Goal: Information Seeking & Learning: Learn about a topic

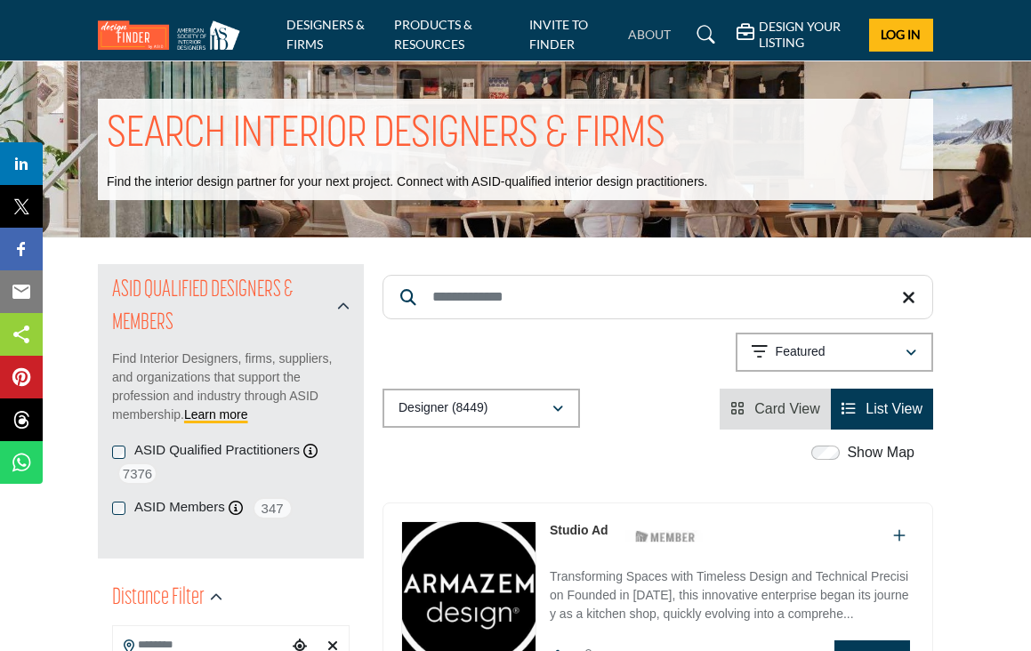
click at [640, 36] on link "ABOUT" at bounding box center [649, 34] width 43 height 15
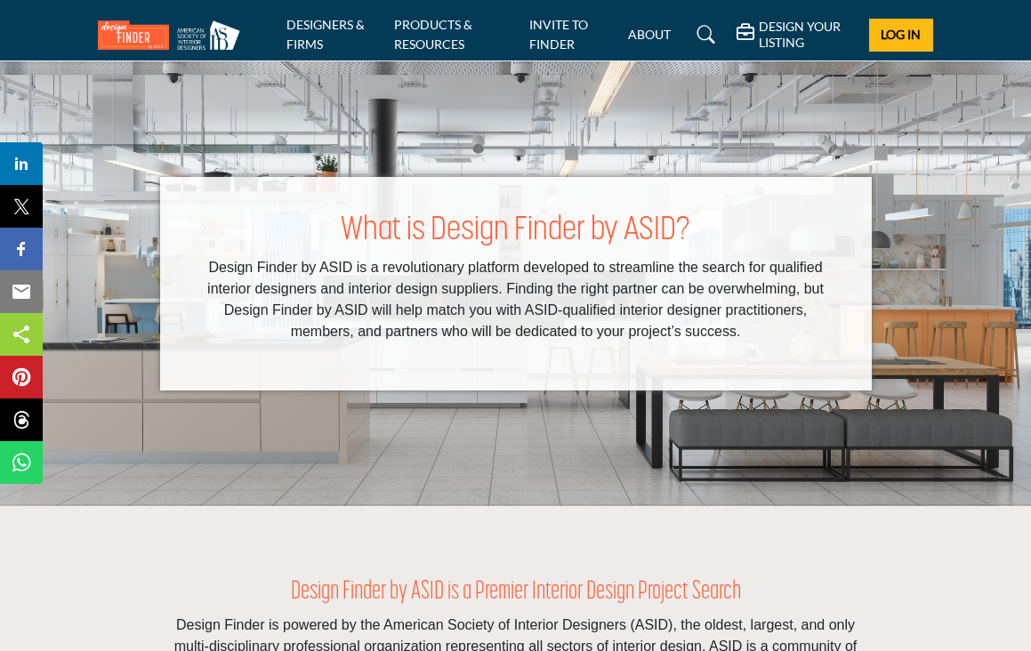
click at [201, 32] on img at bounding box center [173, 34] width 151 height 29
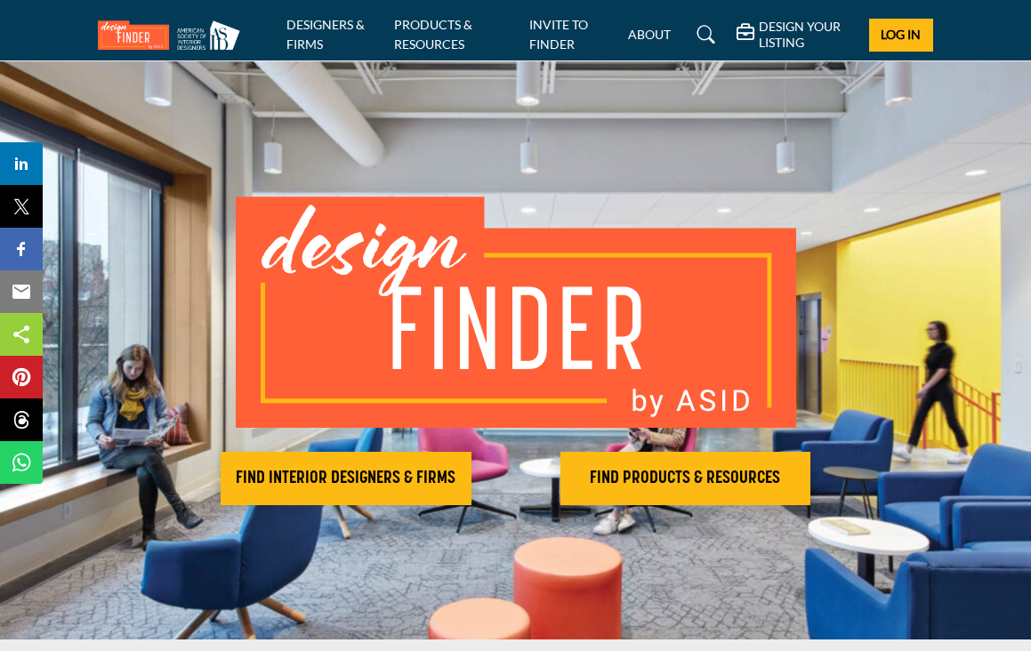
click at [197, 32] on img at bounding box center [173, 34] width 151 height 29
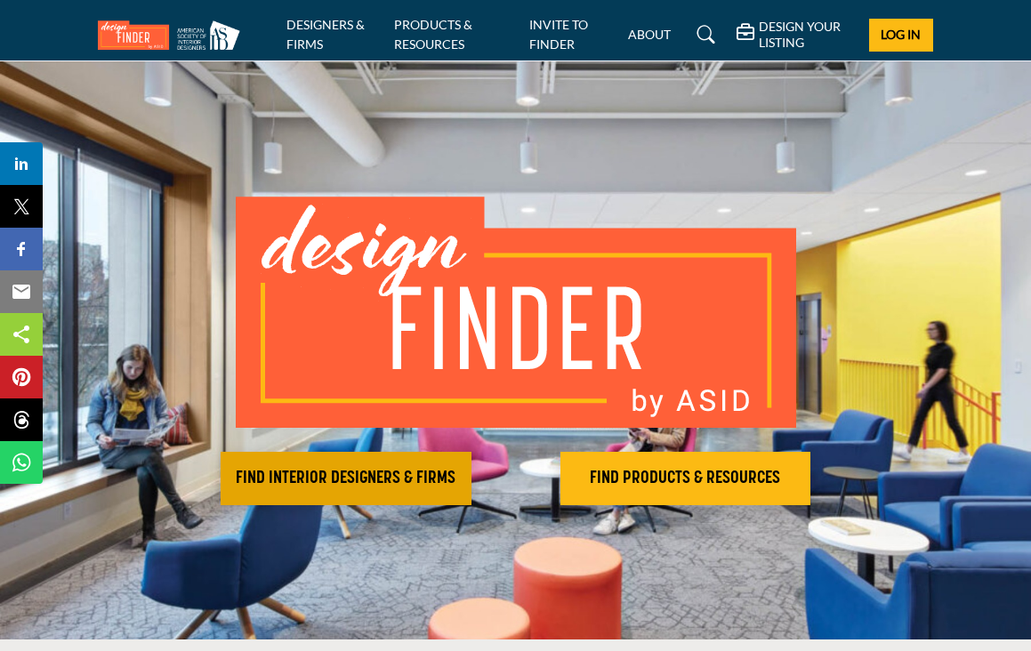
click at [402, 478] on h2 "FIND INTERIOR DESIGNERS & FIRMS" at bounding box center [346, 478] width 240 height 21
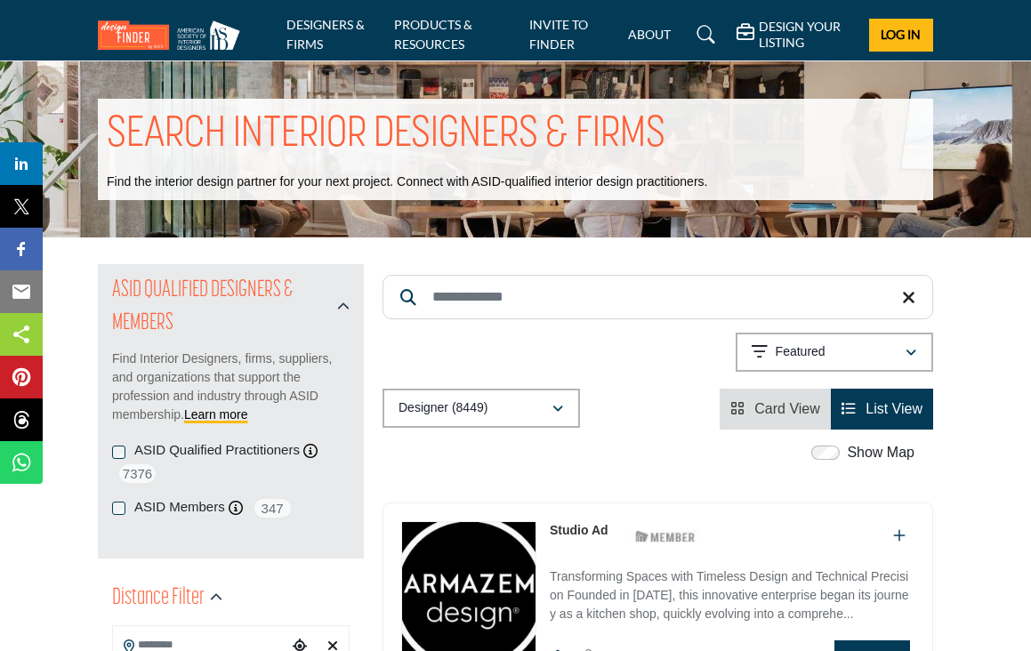
click at [498, 409] on div "Designer (8449)" at bounding box center [474, 408] width 153 height 21
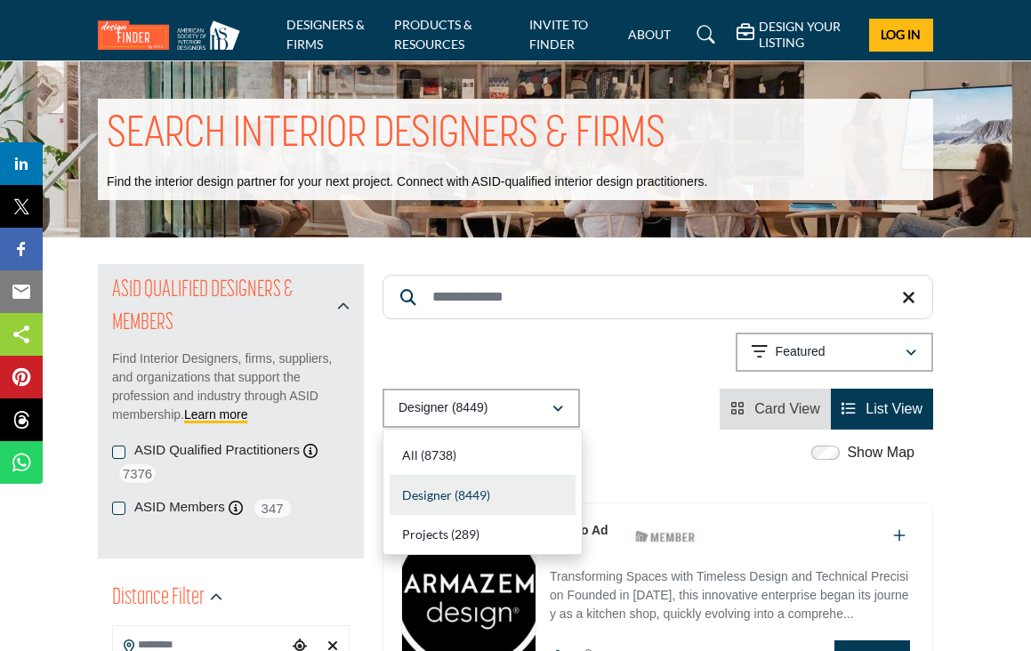
click at [482, 493] on b "(8449)" at bounding box center [473, 494] width 36 height 15
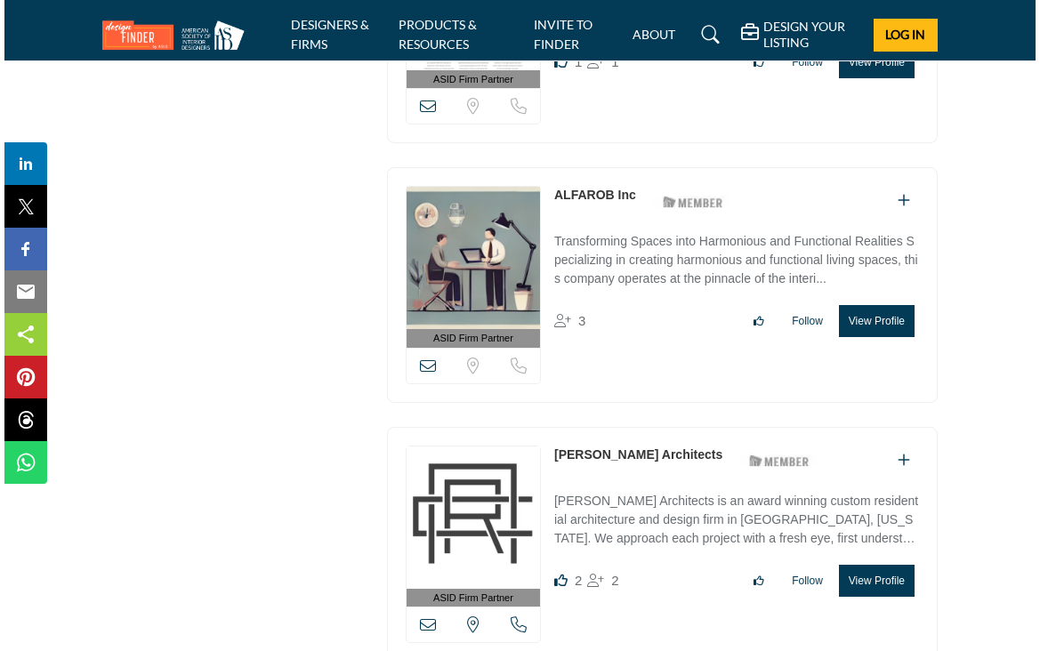
scroll to position [2422, 0]
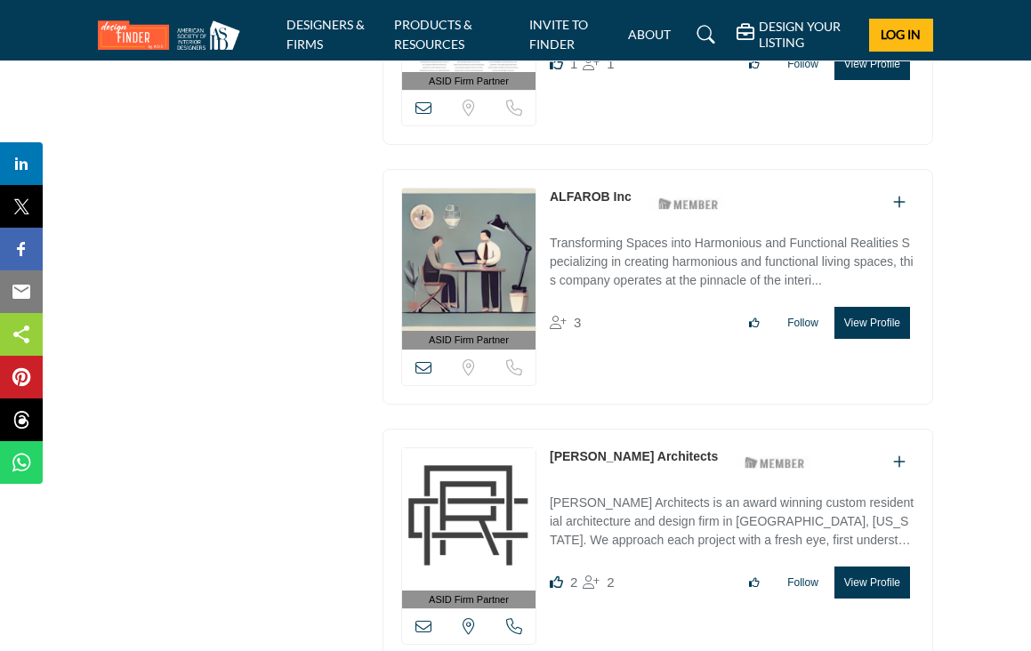
click at [857, 308] on button "View Profile" at bounding box center [872, 323] width 76 height 32
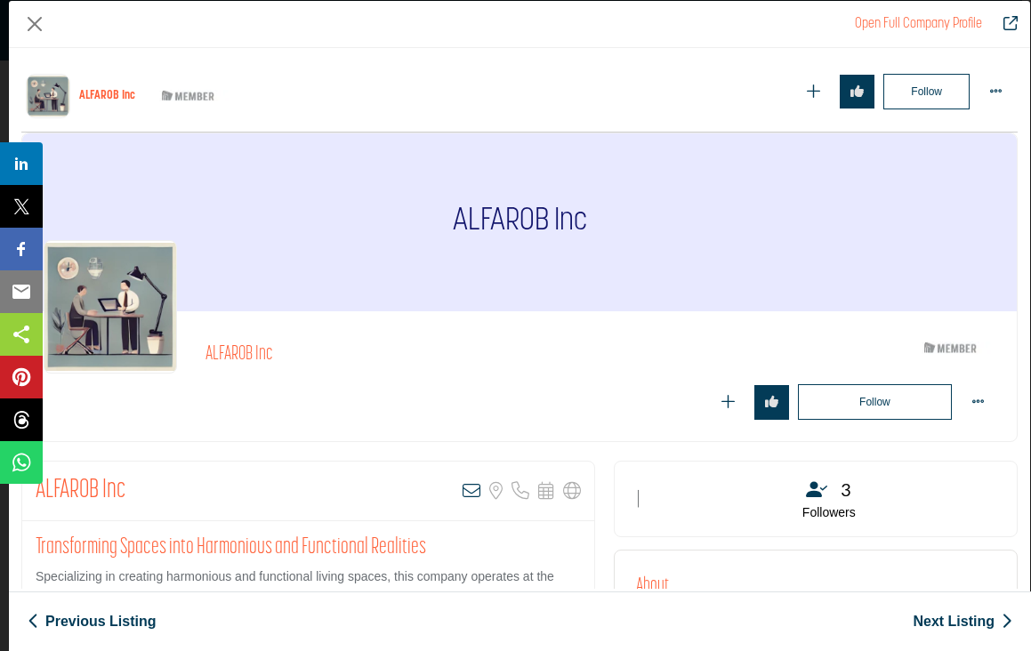
click at [869, 623] on div "Scope & Services Services Residential Design, Commercial Design" at bounding box center [805, 660] width 251 height 74
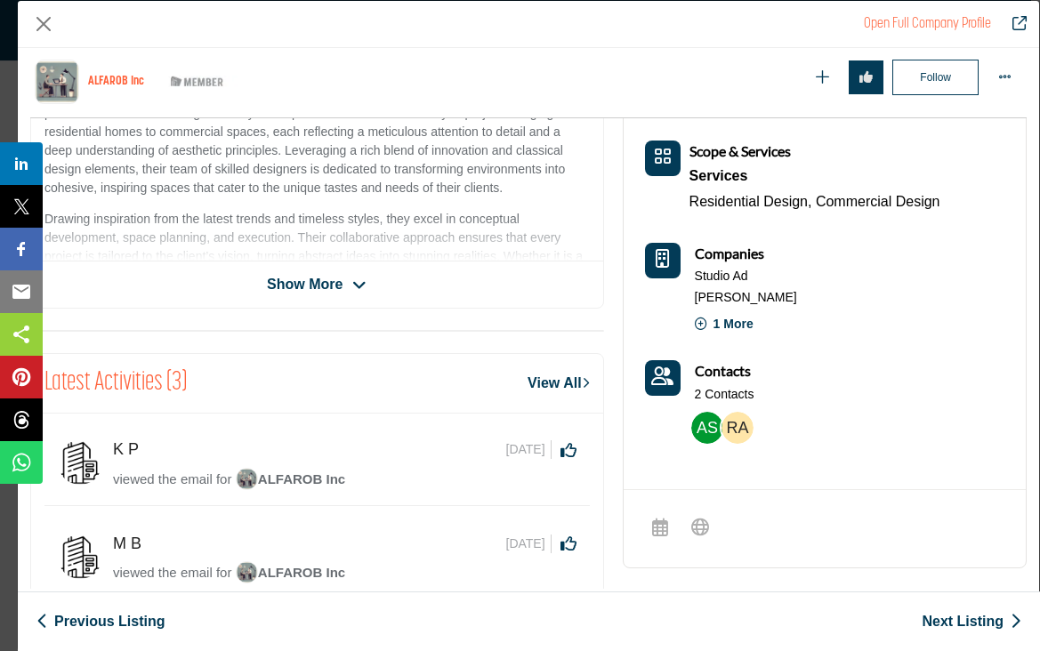
scroll to position [553, 0]
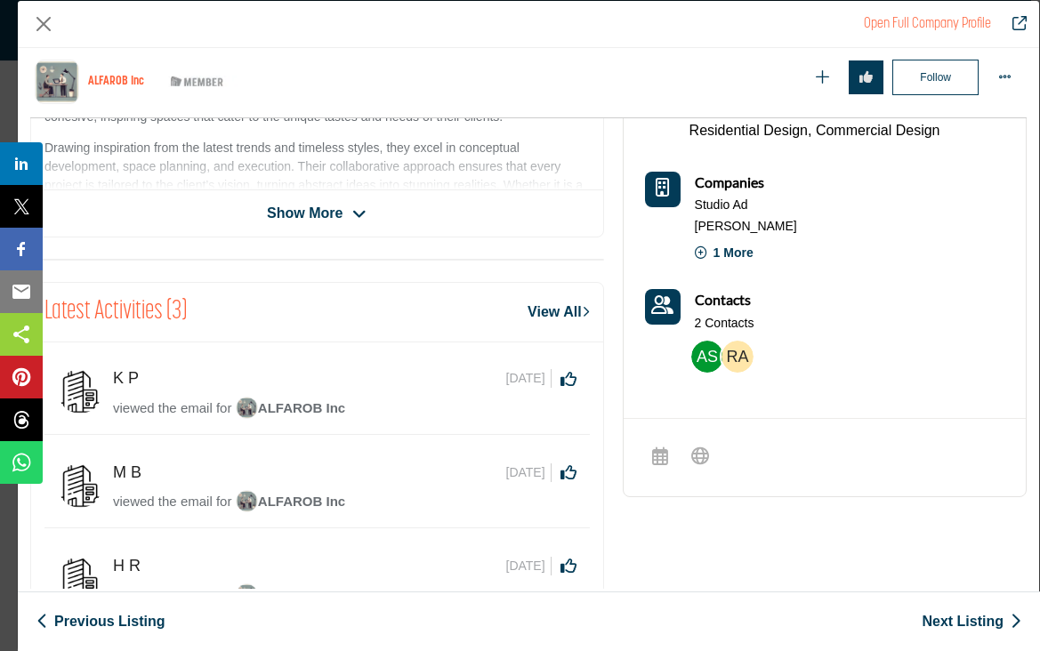
click at [341, 204] on span "Show More" at bounding box center [305, 213] width 76 height 21
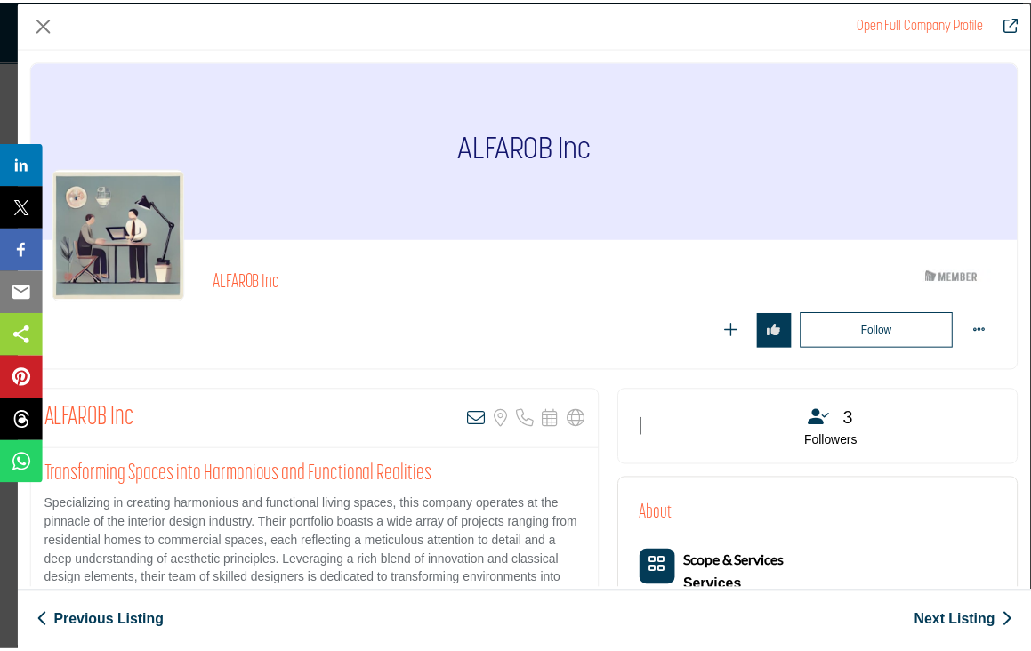
scroll to position [0, 0]
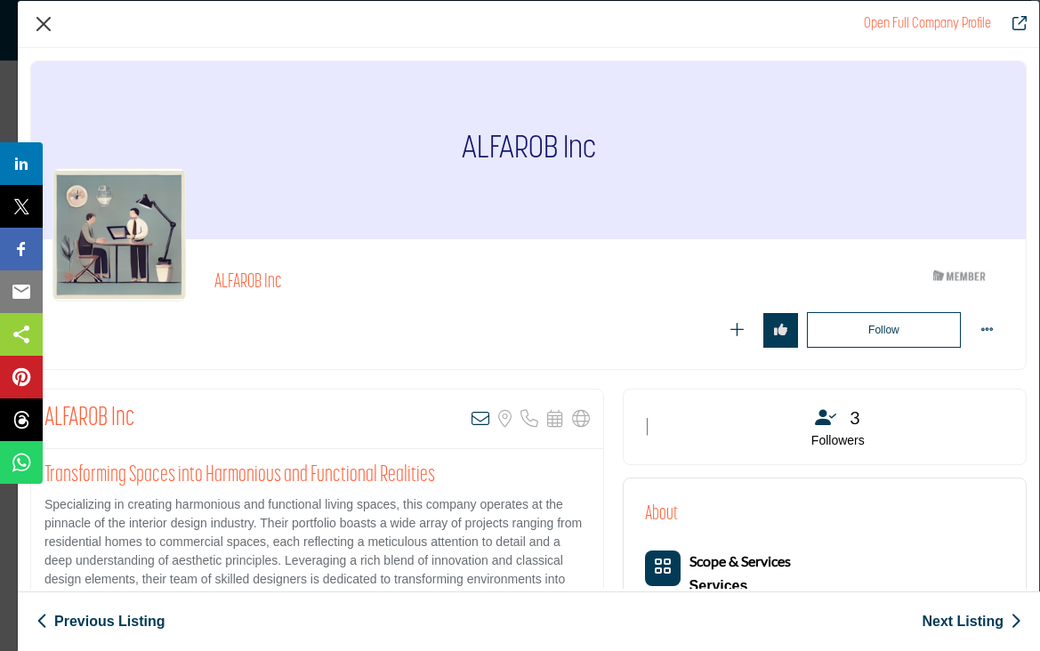
click at [45, 21] on button "Close" at bounding box center [43, 24] width 27 height 27
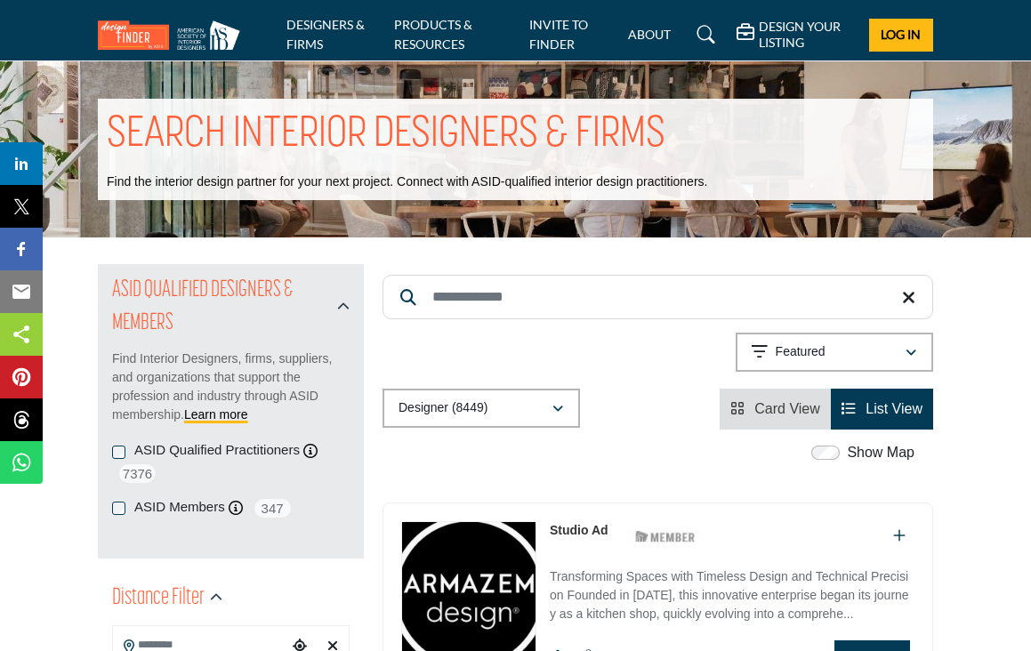
scroll to position [2422, 0]
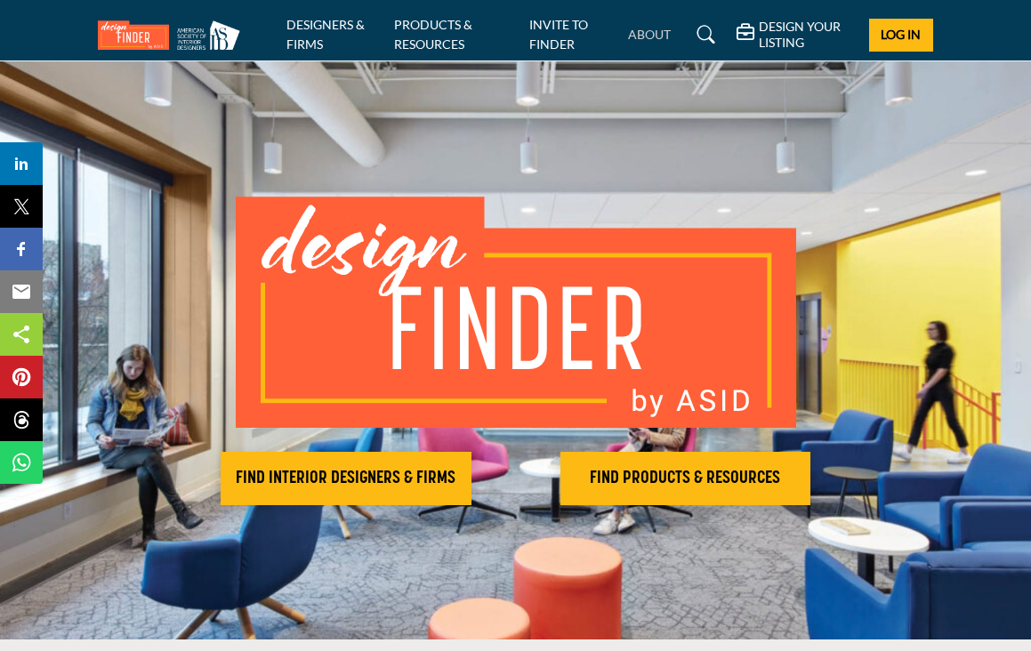
click at [653, 38] on link "ABOUT" at bounding box center [649, 34] width 43 height 15
